Goal: Task Accomplishment & Management: Use online tool/utility

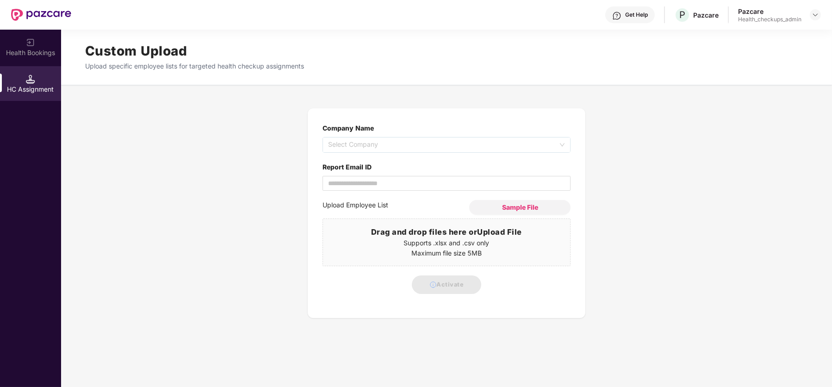
click at [775, 17] on div "Health_checkups_admin" at bounding box center [769, 19] width 63 height 7
click at [812, 17] on img at bounding box center [815, 14] width 7 height 7
click at [745, 40] on div "User view" at bounding box center [773, 36] width 120 height 18
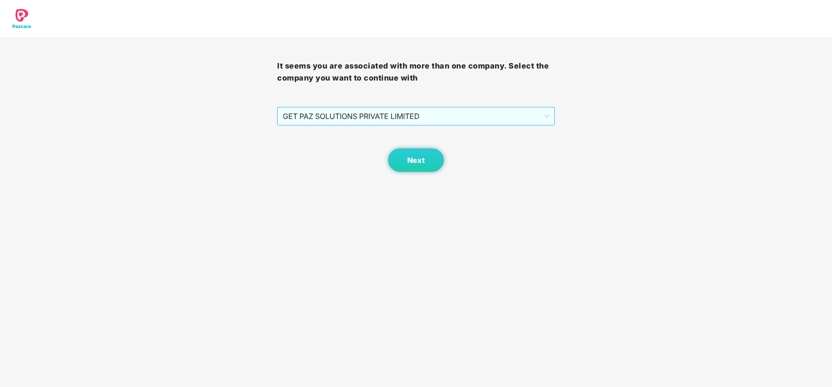
click at [486, 123] on span "GET PAZ SOLUTIONS PRIVATE LIMITED" at bounding box center [416, 116] width 266 height 18
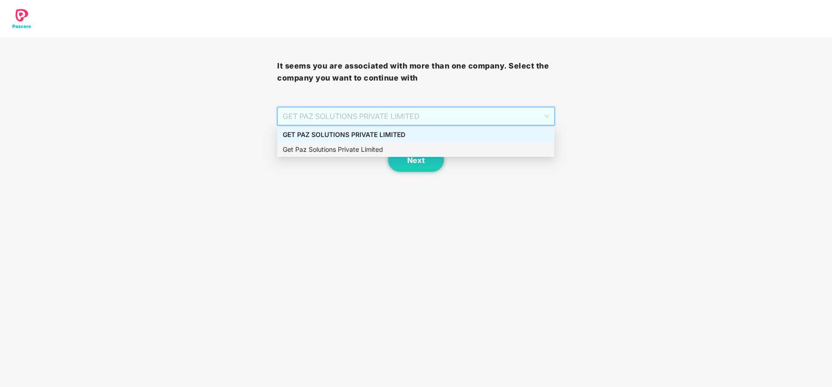
click at [406, 150] on div "Get Paz Solutions Private Limited" at bounding box center [416, 149] width 266 height 10
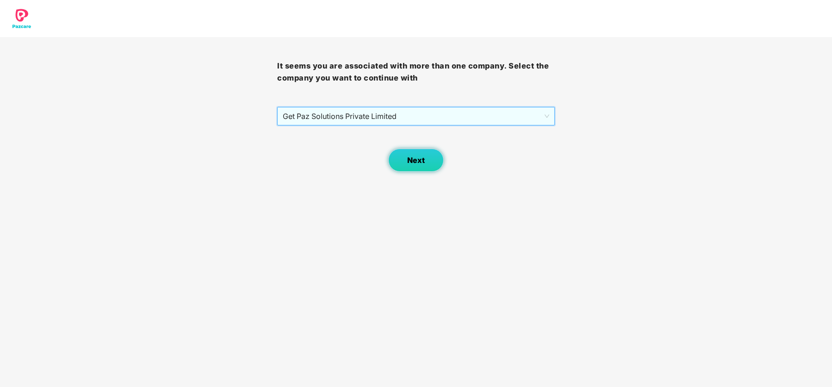
click at [423, 165] on button "Next" at bounding box center [416, 160] width 56 height 23
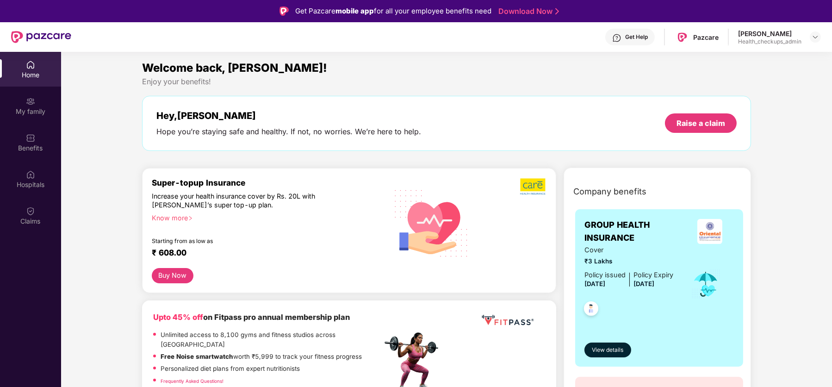
click at [777, 37] on div "[PERSON_NAME]" at bounding box center [769, 33] width 63 height 9
click at [818, 35] on img at bounding box center [815, 36] width 7 height 7
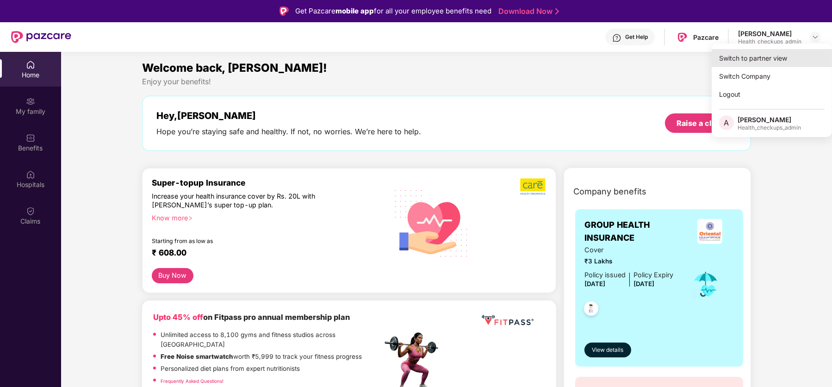
click at [765, 60] on div "Switch to partner view" at bounding box center [772, 58] width 120 height 18
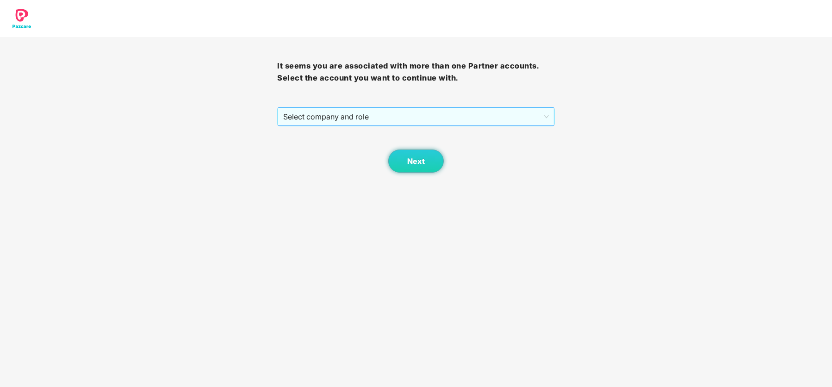
click at [425, 117] on span "Select company and role" at bounding box center [415, 117] width 265 height 18
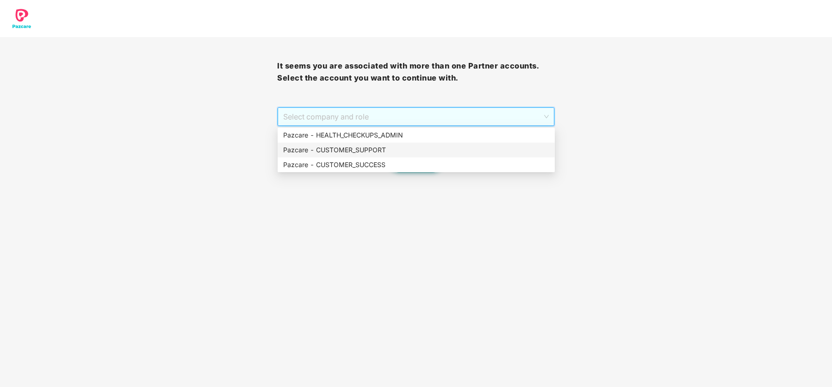
click at [388, 145] on div "Pazcare - CUSTOMER_SUPPORT" at bounding box center [416, 150] width 266 height 10
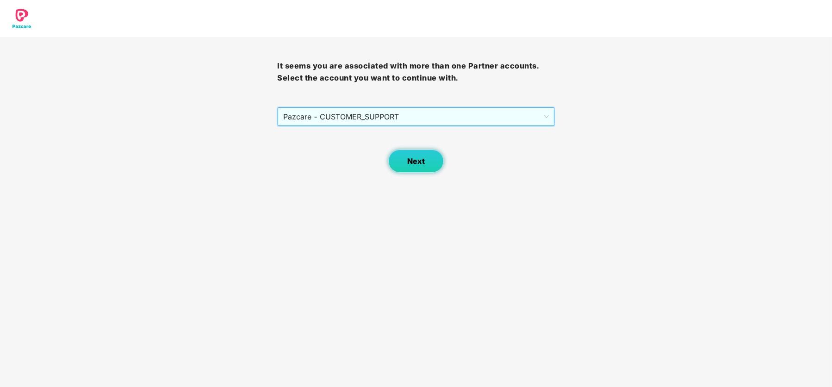
click at [410, 162] on span "Next" at bounding box center [416, 161] width 18 height 9
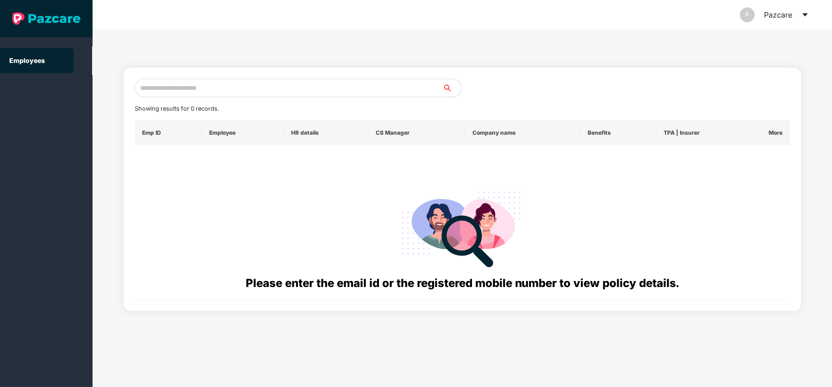
click at [314, 89] on input "text" at bounding box center [289, 88] width 308 height 19
paste input "**********"
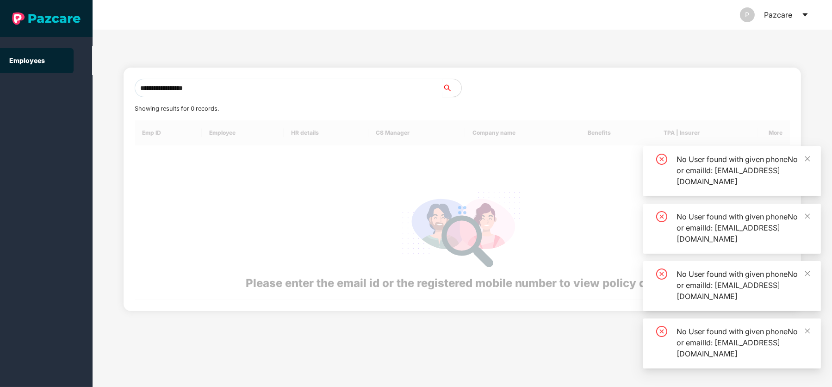
type input "**********"
